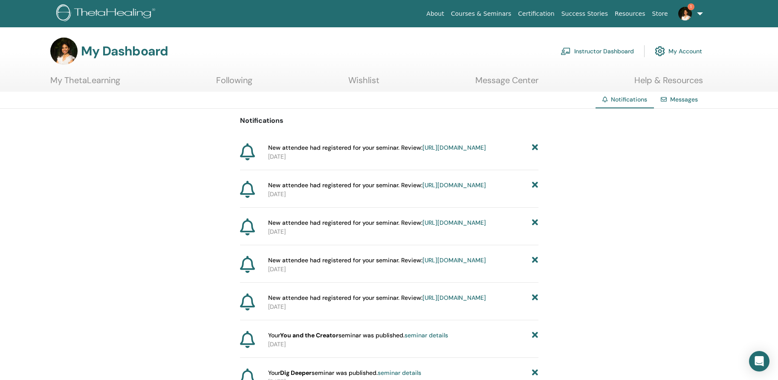
click at [617, 53] on link "Instructor Dashboard" at bounding box center [597, 51] width 73 height 19
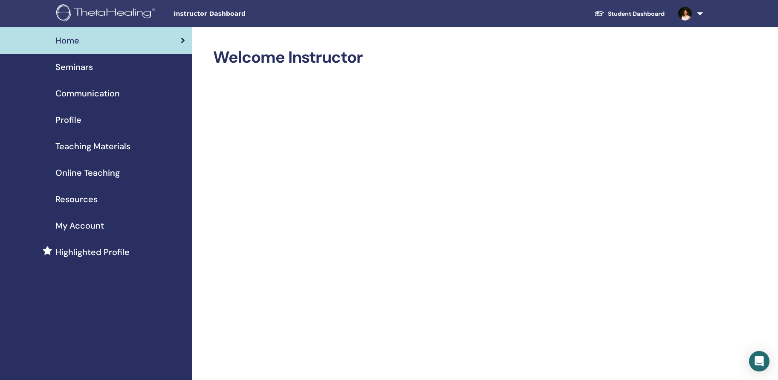
click at [88, 209] on link "Resources" at bounding box center [96, 199] width 192 height 26
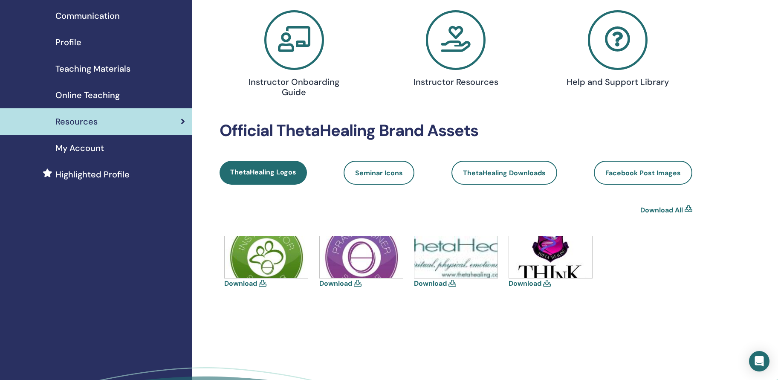
scroll to position [67, 0]
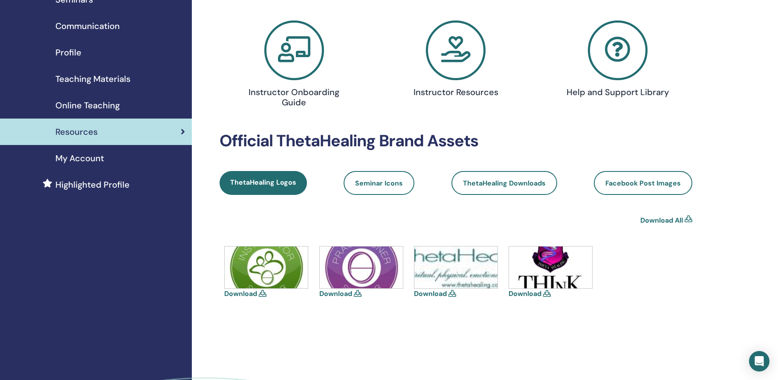
click at [465, 52] on icon at bounding box center [456, 50] width 60 height 60
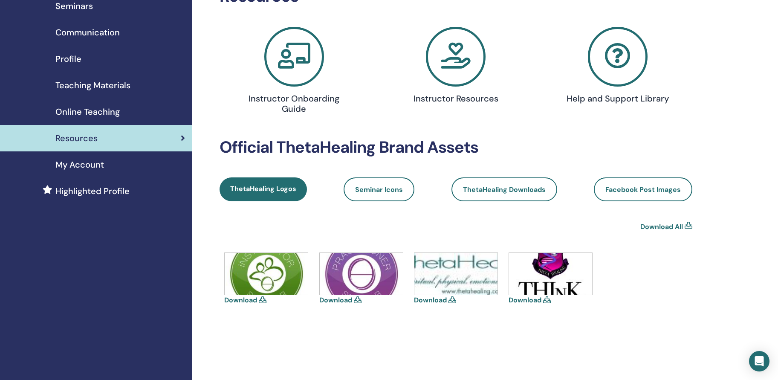
scroll to position [60, 0]
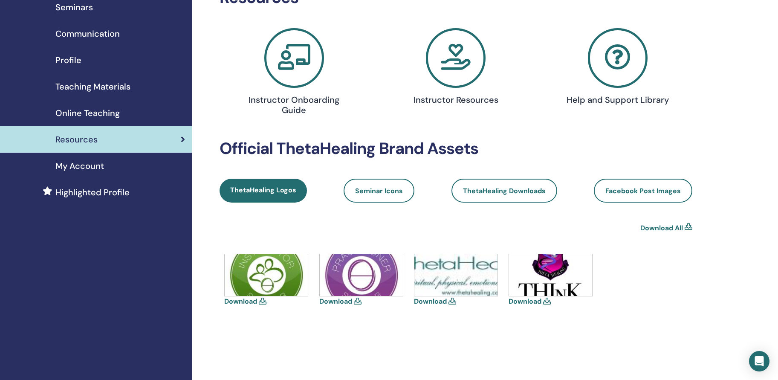
click at [478, 55] on icon at bounding box center [456, 58] width 60 height 60
